Goal: Task Accomplishment & Management: Use online tool/utility

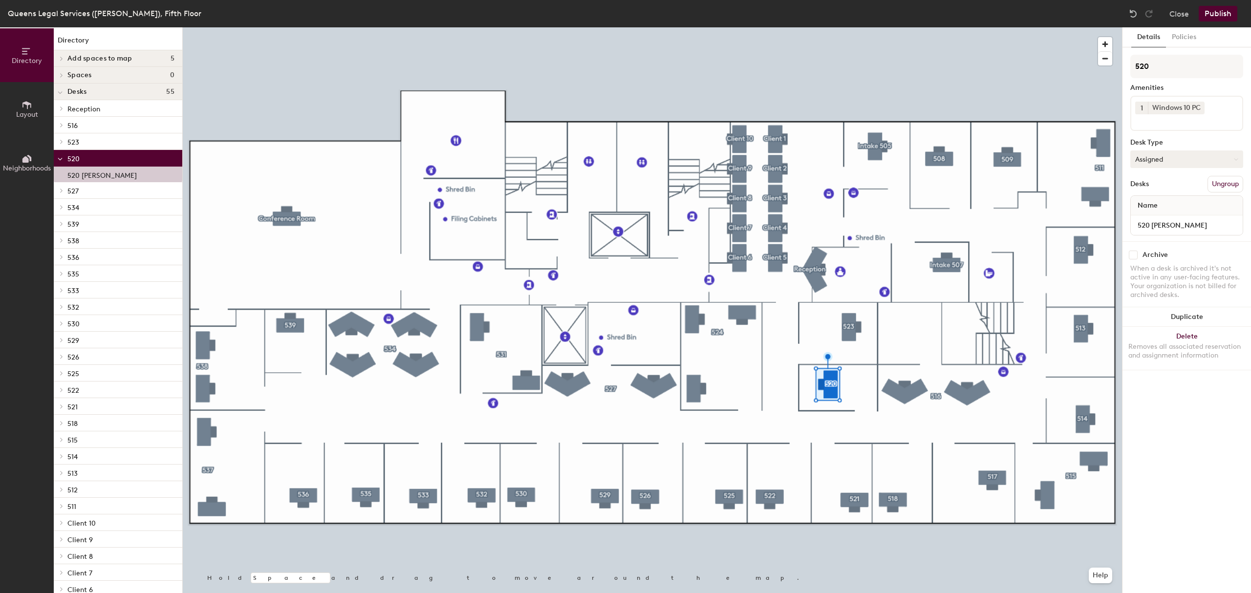
click at [1150, 158] on button "Assigned" at bounding box center [1186, 160] width 113 height 18
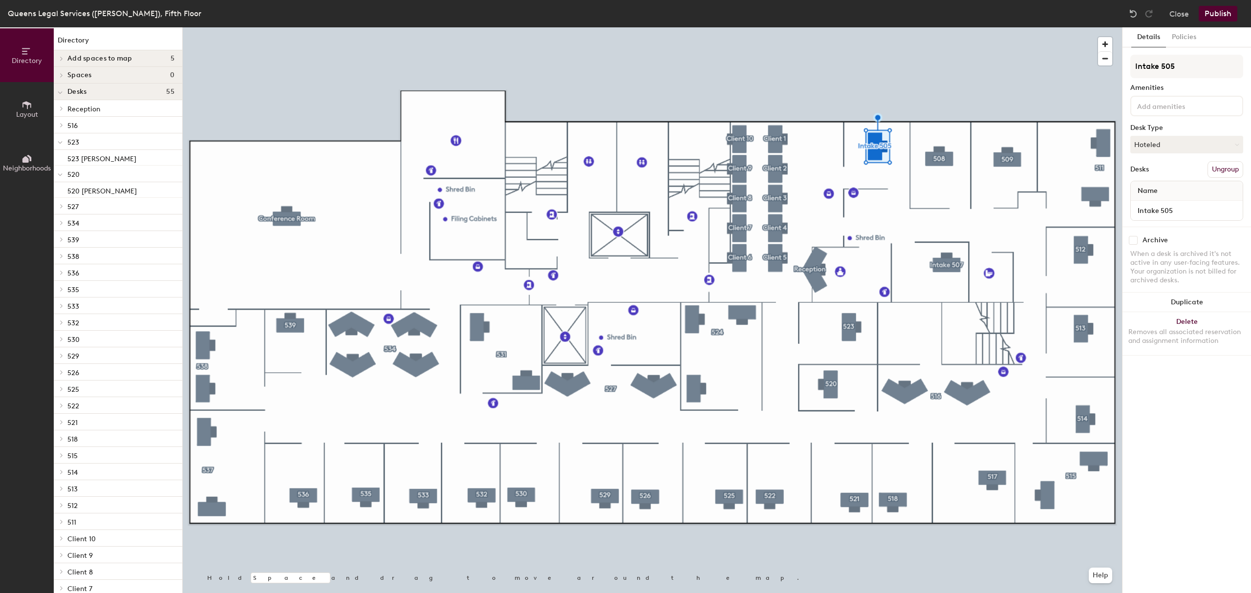
click at [947, 27] on div at bounding box center [652, 27] width 939 height 0
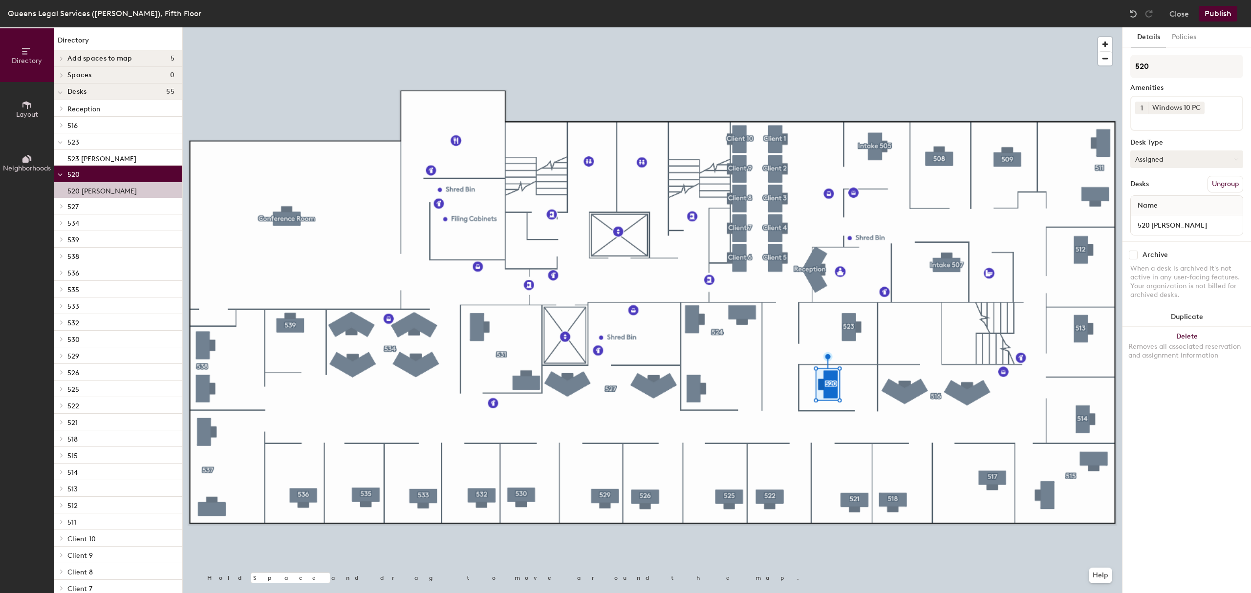
click at [1185, 155] on button "Assigned" at bounding box center [1186, 160] width 113 height 18
click at [1162, 218] on div "Hoteled" at bounding box center [1180, 219] width 98 height 15
click at [1222, 12] on button "Publish" at bounding box center [1218, 14] width 39 height 16
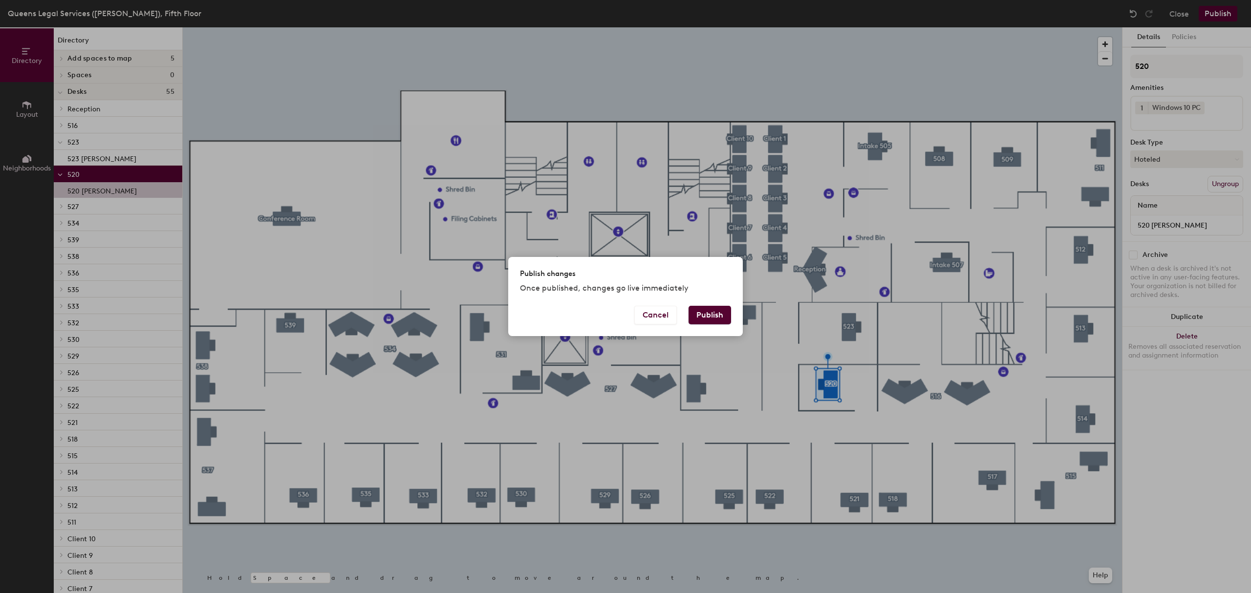
click at [703, 304] on div "Publish changes Once published, changes go live immediately" at bounding box center [625, 281] width 235 height 48
click at [710, 311] on button "Publish" at bounding box center [710, 315] width 43 height 19
